Goal: Register for event/course

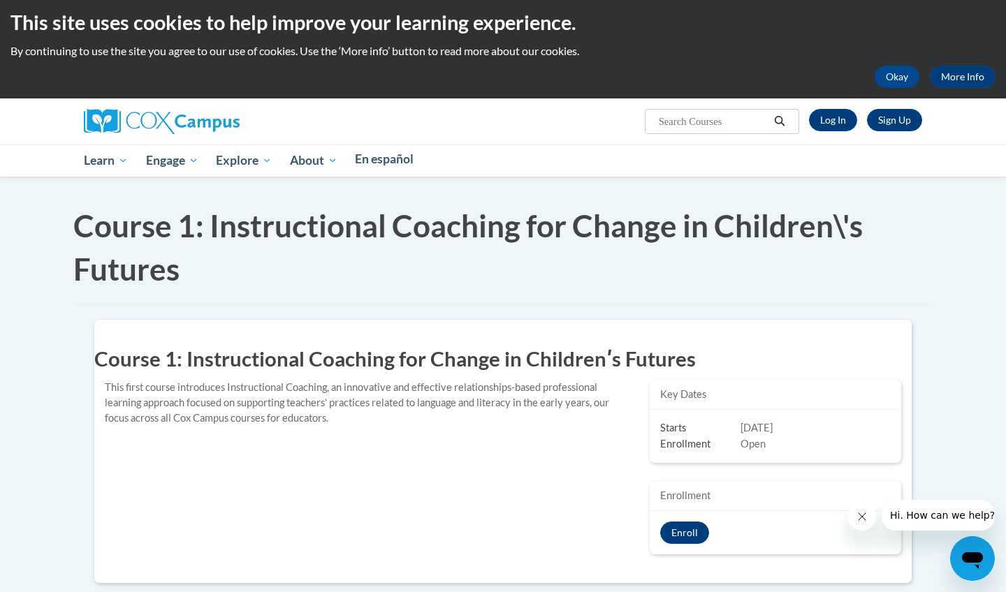
scroll to position [4, 0]
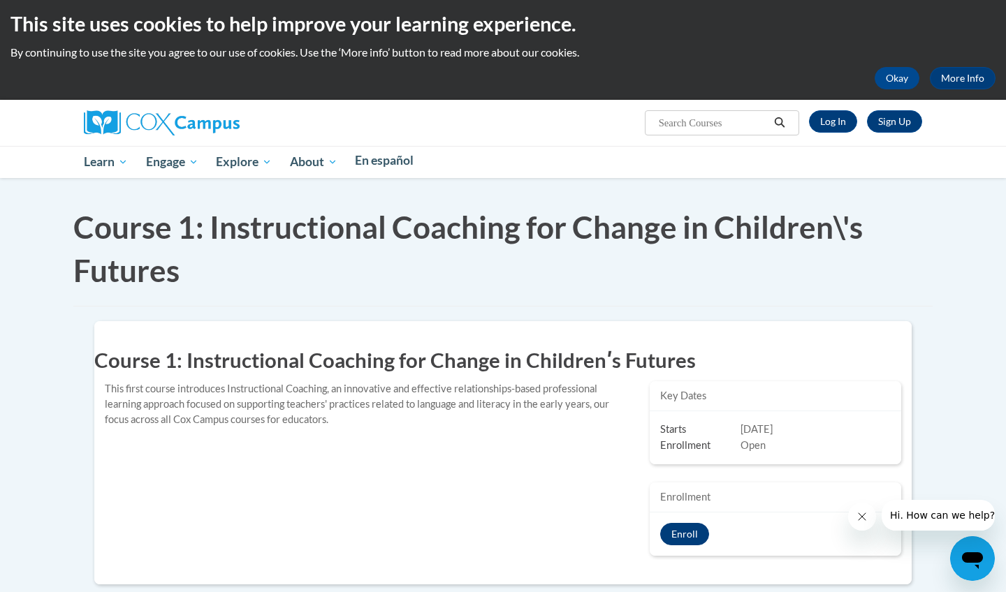
click at [688, 531] on button "Enroll" at bounding box center [684, 534] width 49 height 22
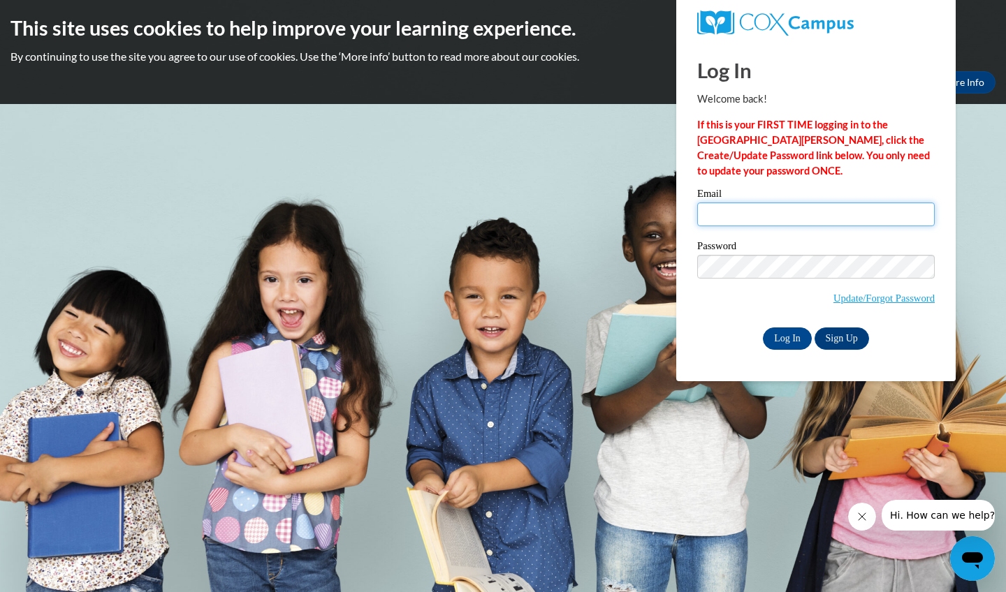
type input "[EMAIL_ADDRESS][DOMAIN_NAME]"
click at [794, 333] on input "Log In" at bounding box center [787, 339] width 49 height 22
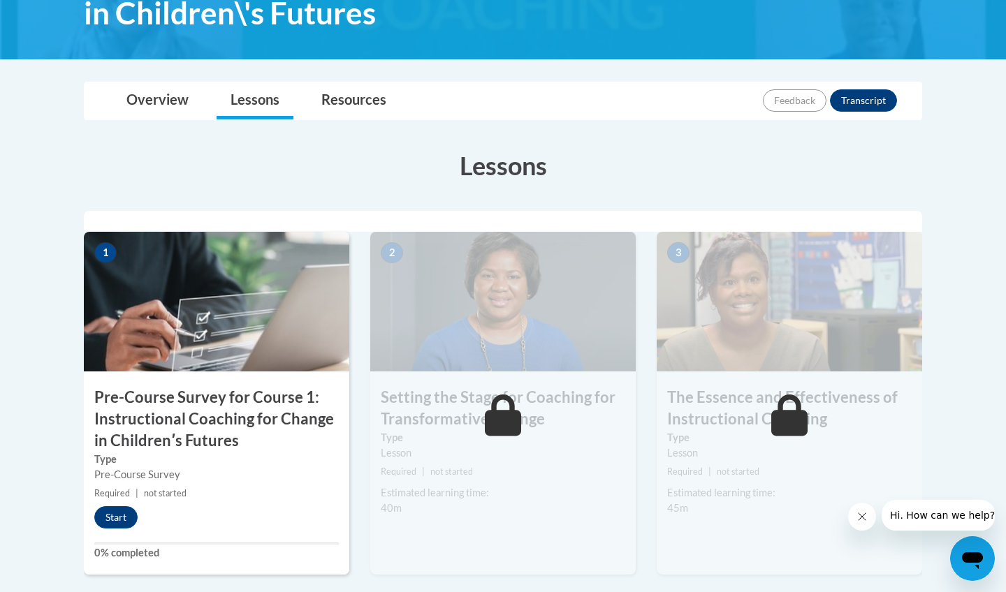
scroll to position [297, 0]
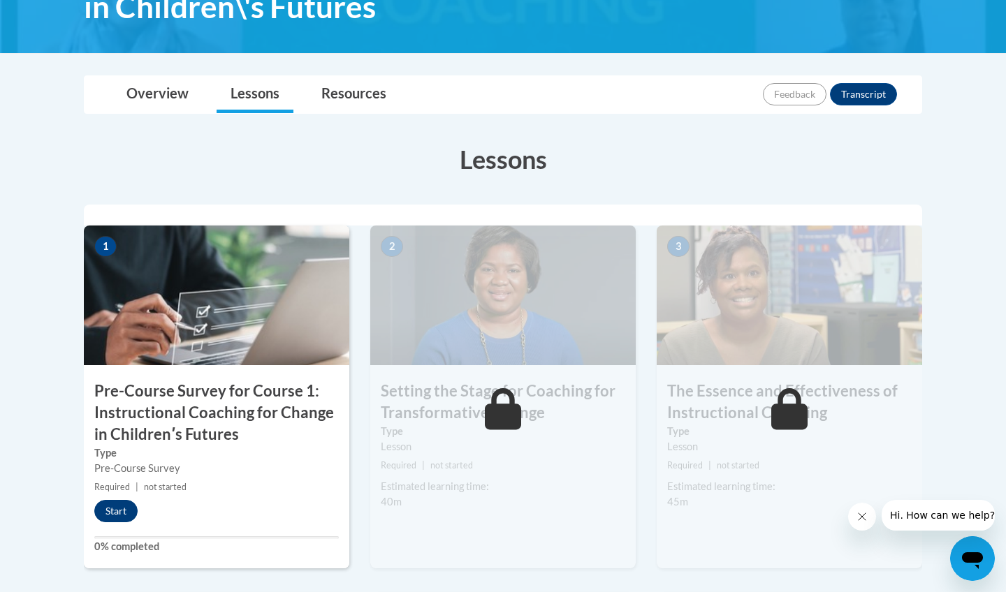
click at [108, 511] on button "Start" at bounding box center [115, 511] width 43 height 22
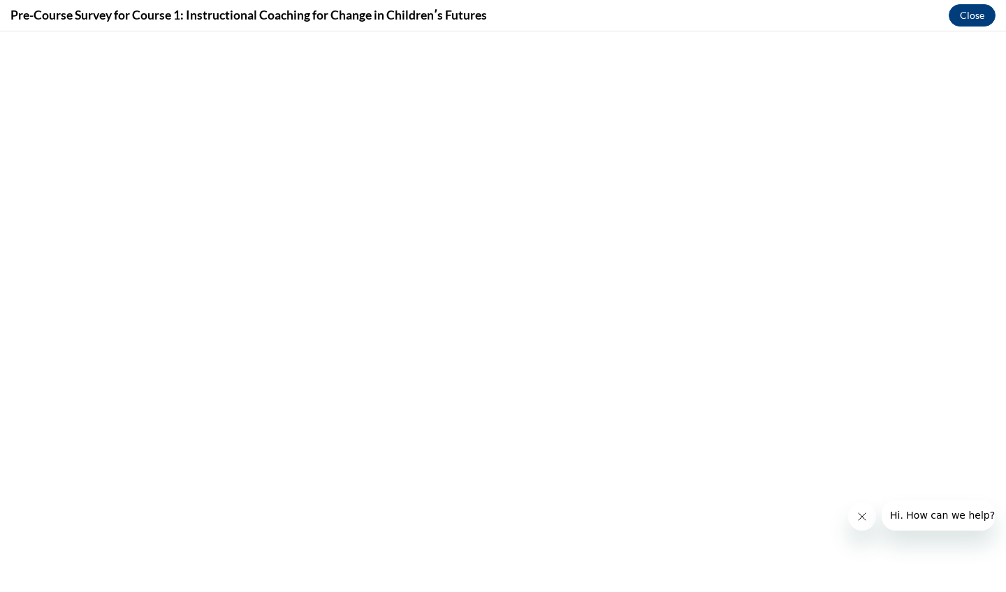
scroll to position [0, 0]
click at [861, 519] on icon "Close message from company" at bounding box center [861, 516] width 11 height 11
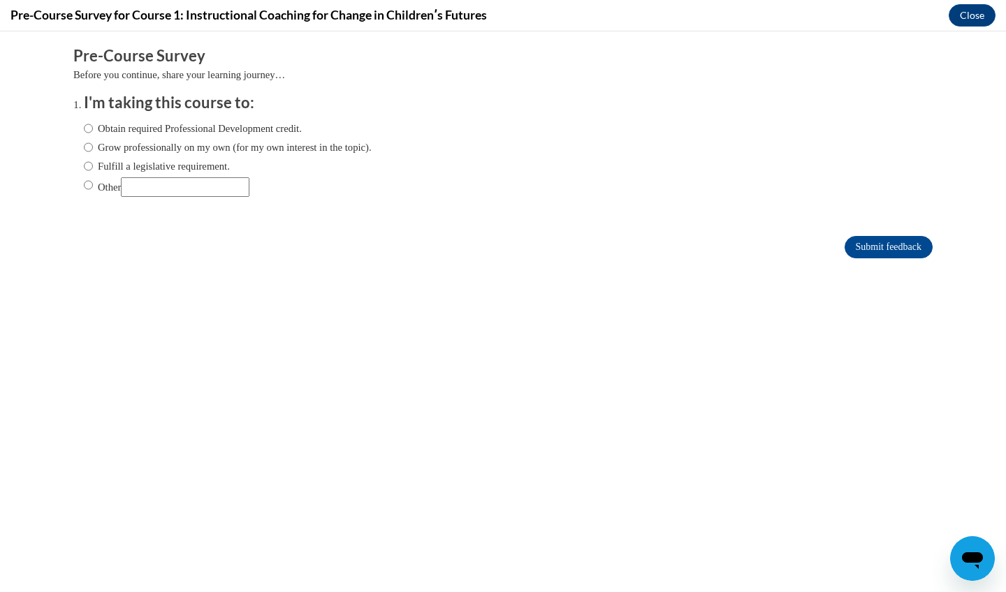
click at [87, 189] on input "Other" at bounding box center [88, 184] width 9 height 15
radio input "true"
click at [179, 194] on input "Other" at bounding box center [185, 187] width 129 height 20
type input "o"
type input "my own interest of Pd"
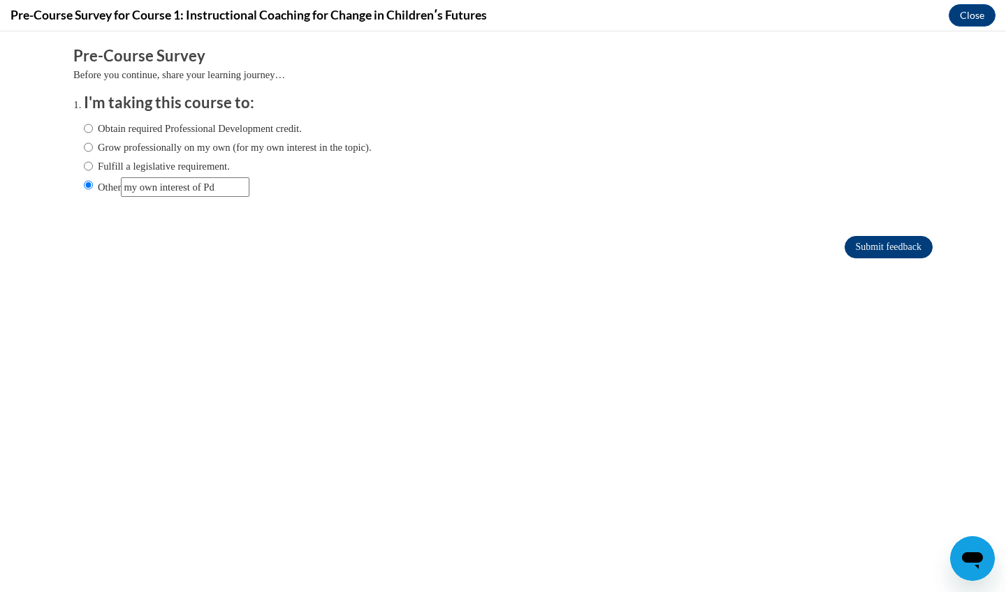
click at [910, 248] on input "Submit feedback" at bounding box center [889, 247] width 88 height 22
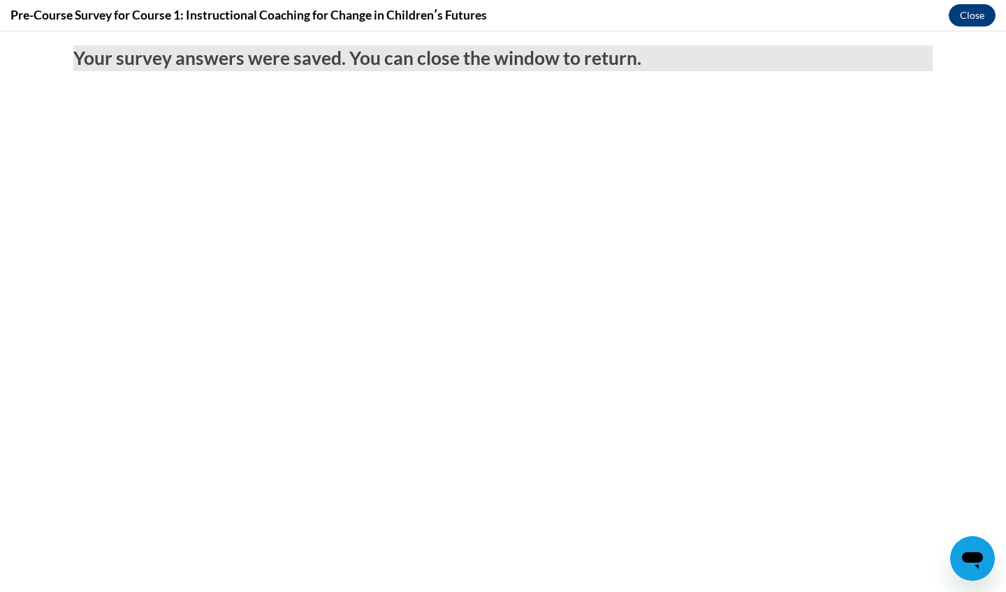
click at [971, 22] on button "Close" at bounding box center [972, 15] width 47 height 22
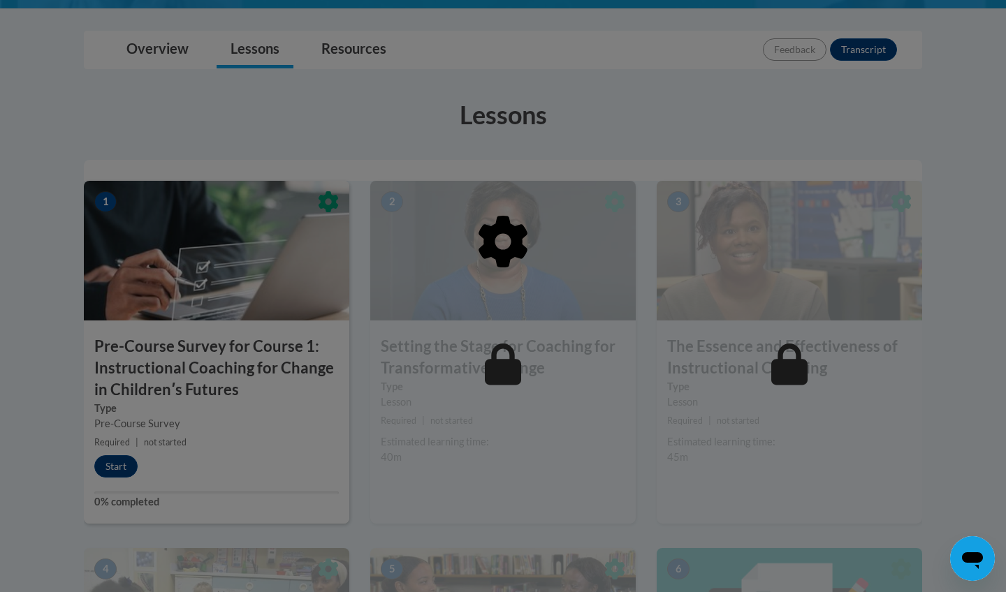
scroll to position [346, 0]
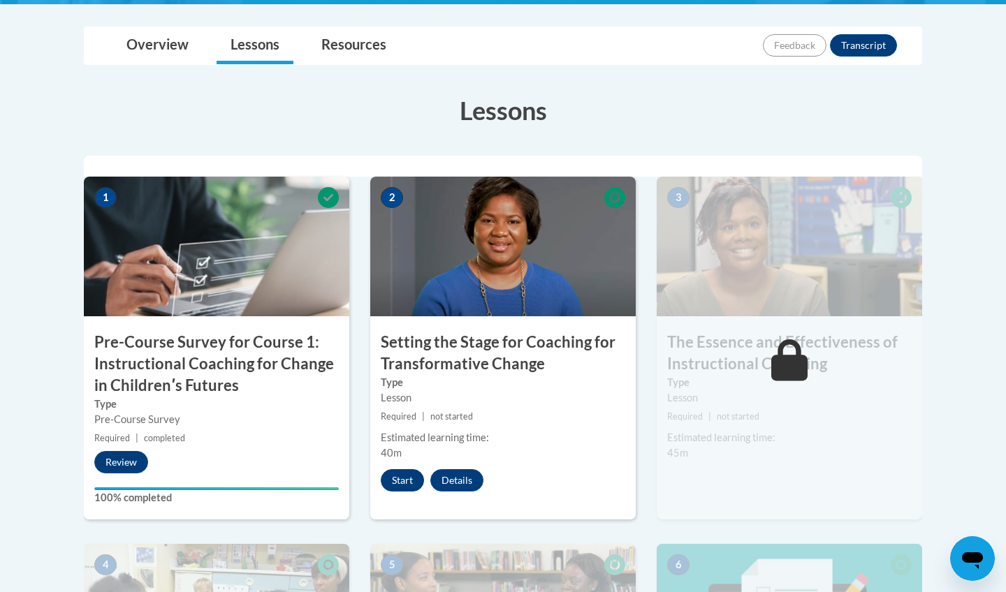
click at [400, 481] on button "Start" at bounding box center [402, 480] width 43 height 22
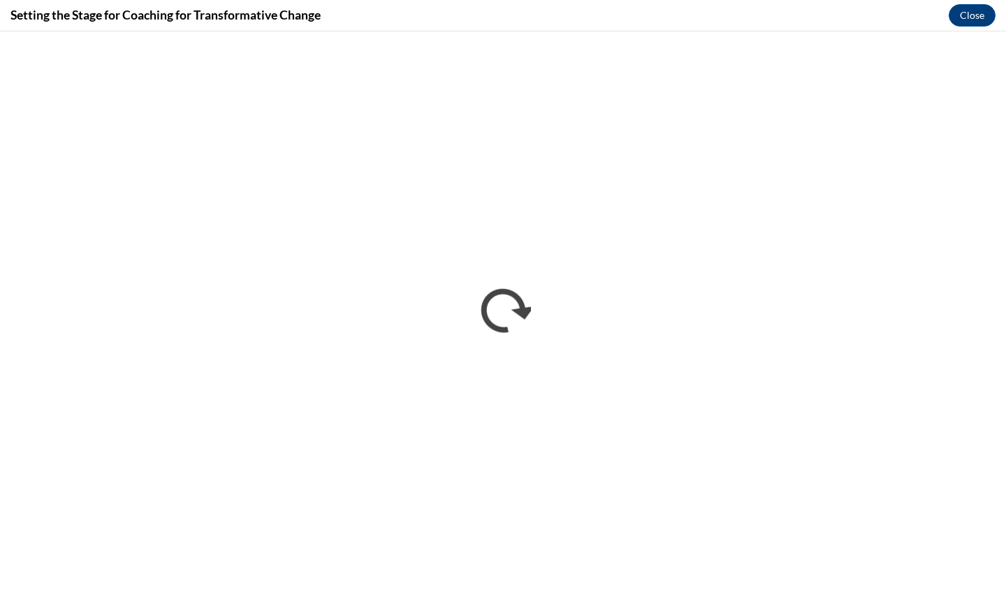
scroll to position [0, 0]
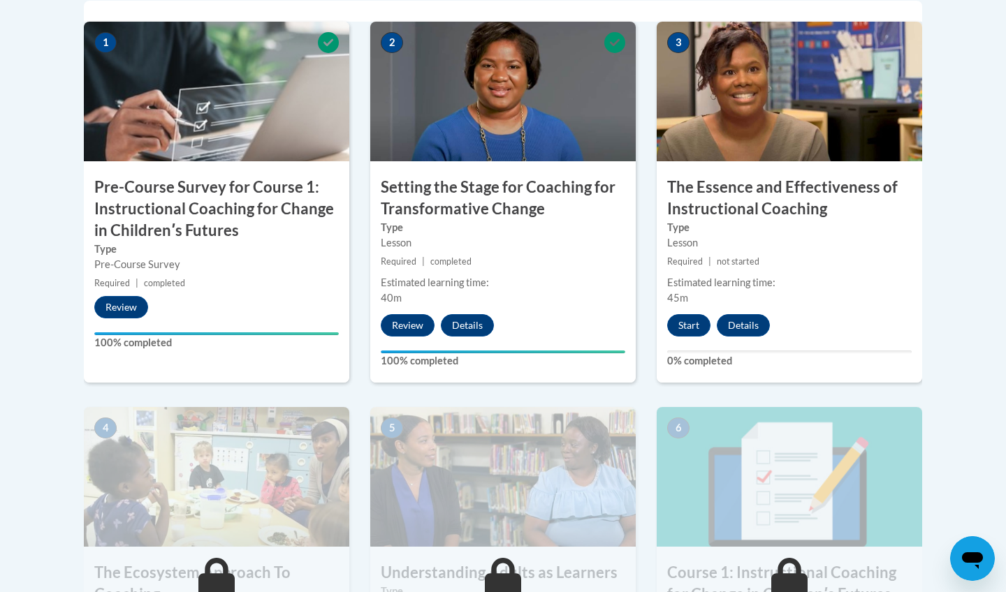
scroll to position [497, 0]
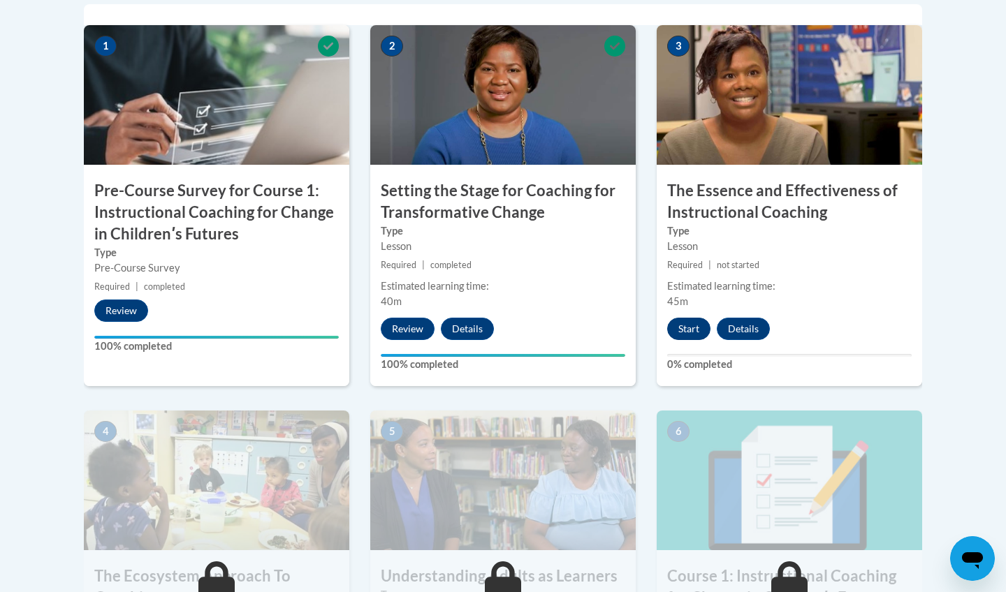
click at [692, 323] on button "Start" at bounding box center [688, 329] width 43 height 22
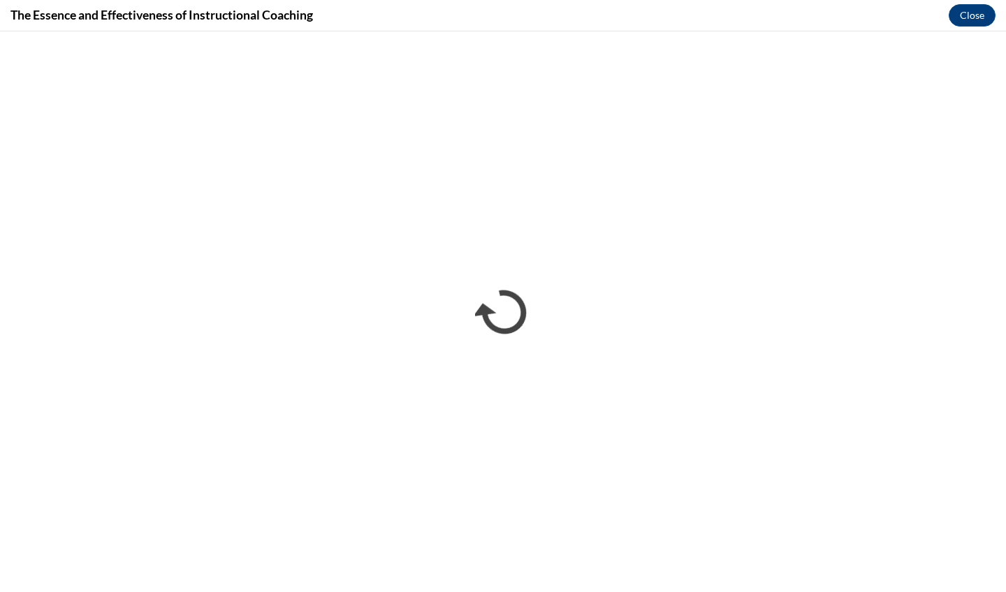
scroll to position [0, 0]
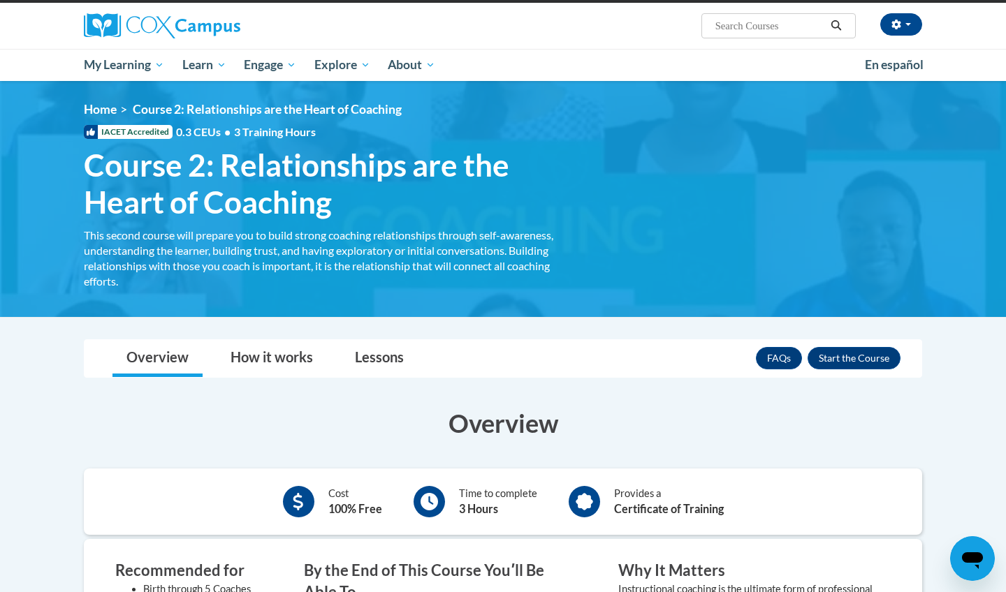
scroll to position [103, 0]
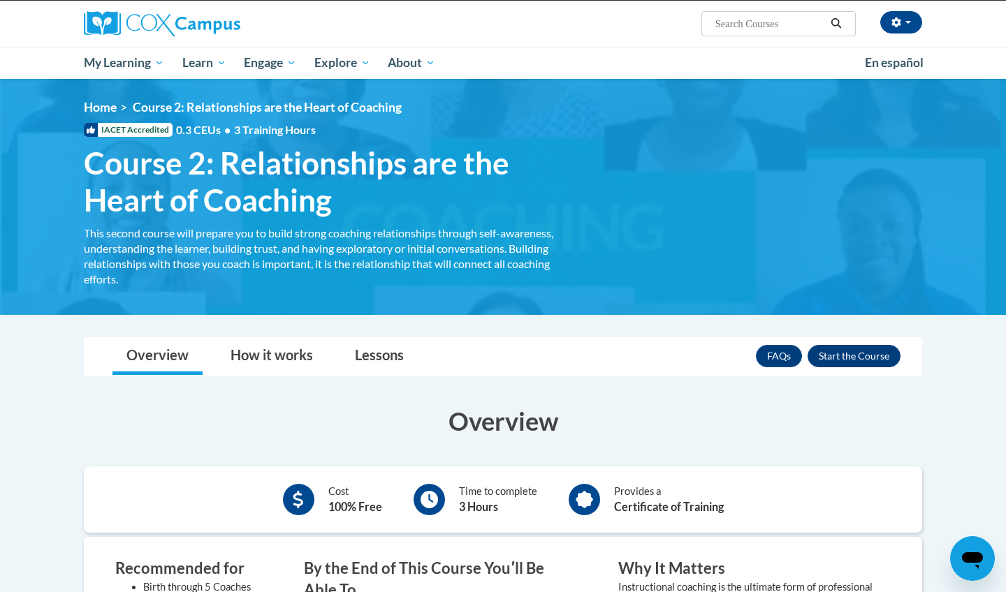
click at [845, 353] on button "Enroll" at bounding box center [854, 356] width 93 height 22
